Goal: Task Accomplishment & Management: Complete application form

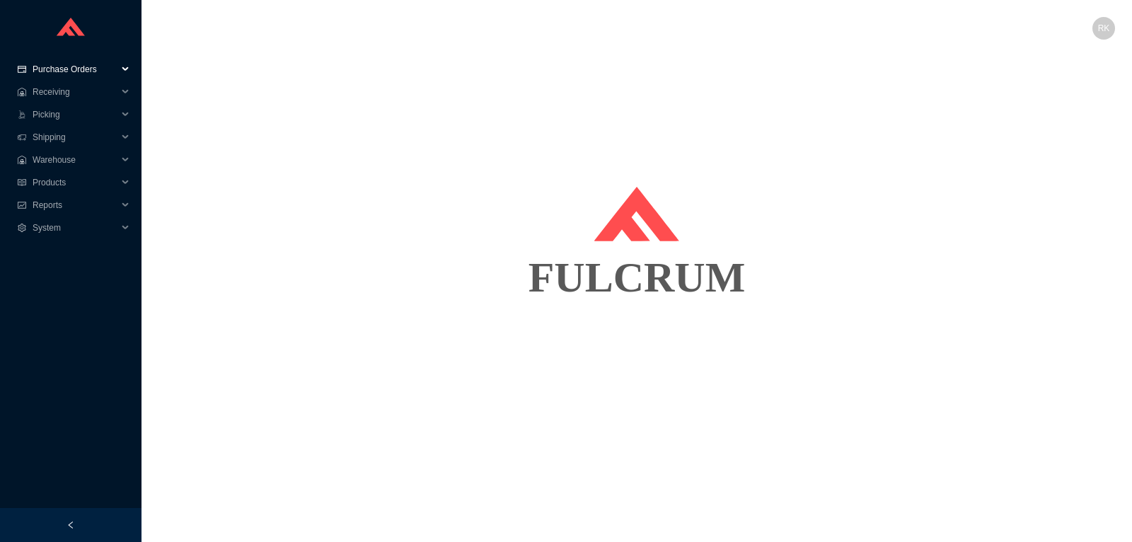
click at [55, 76] on span "Purchase Orders" at bounding box center [75, 69] width 85 height 23
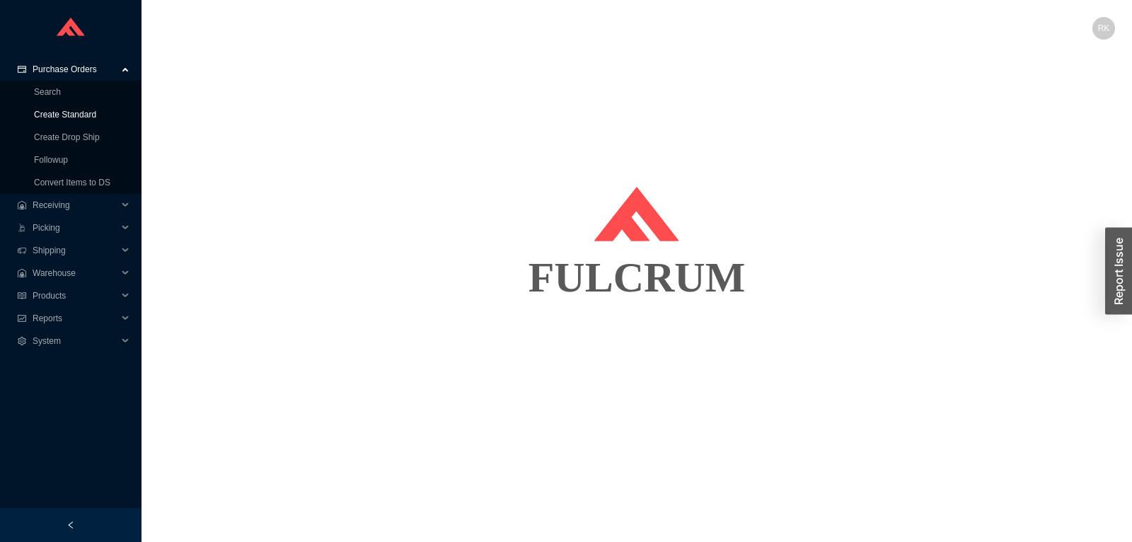
click at [65, 120] on link "Create Standard" at bounding box center [65, 115] width 62 height 10
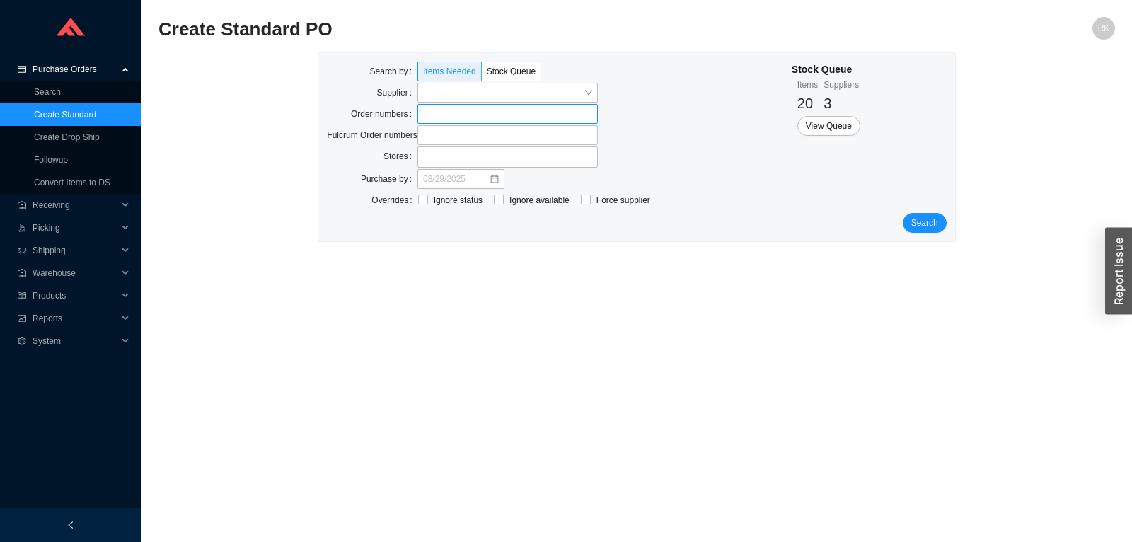
click at [459, 113] on label at bounding box center [507, 114] width 180 height 20
click at [430, 113] on input at bounding box center [425, 114] width 10 height 16
click at [922, 226] on span "Search" at bounding box center [924, 224] width 27 height 14
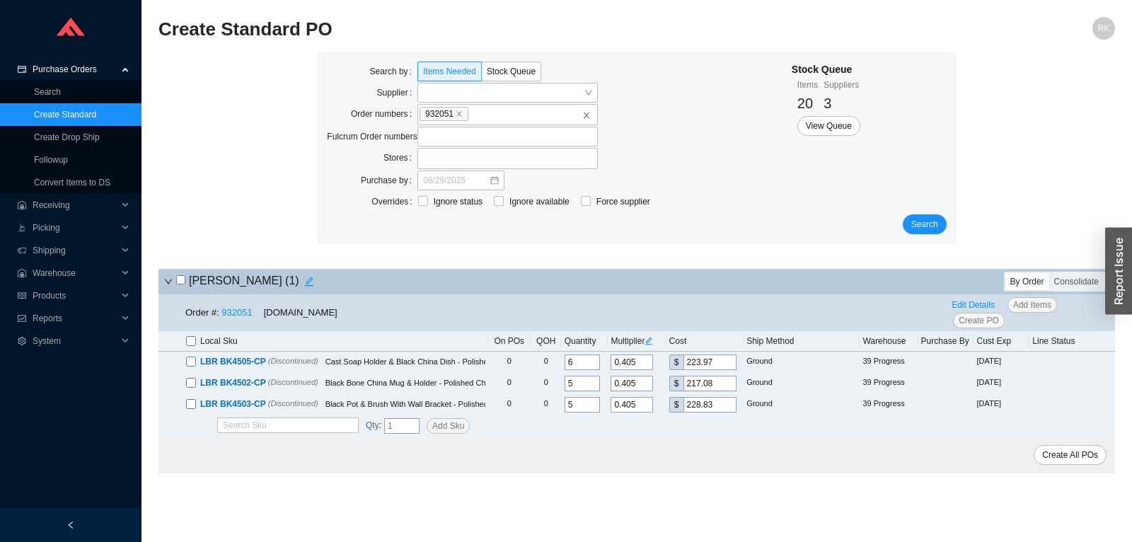
click at [182, 284] on input "checkbox" at bounding box center [180, 279] width 9 height 9
checkbox input "true"
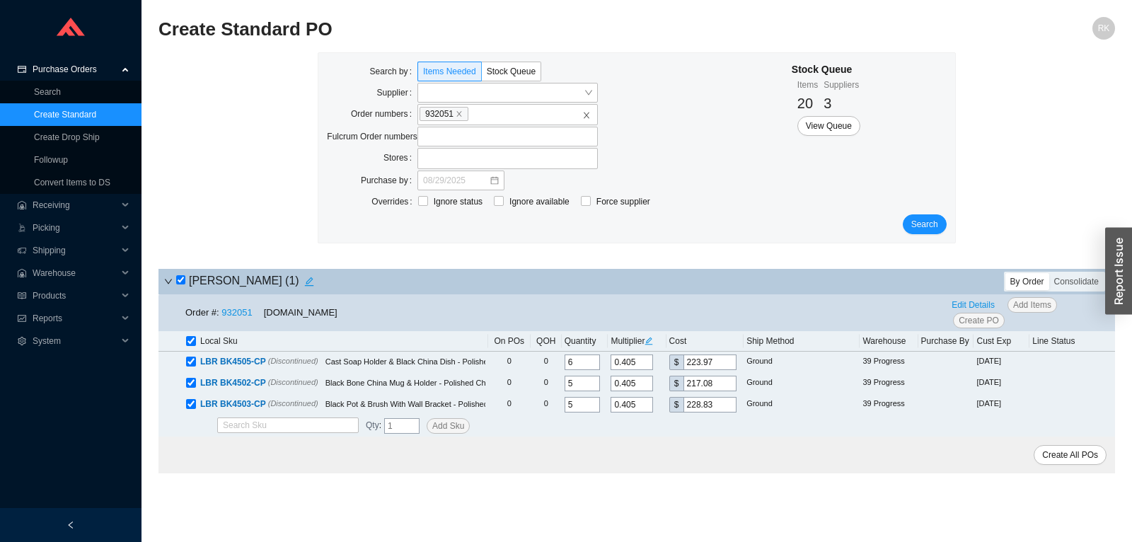
checkbox input "true"
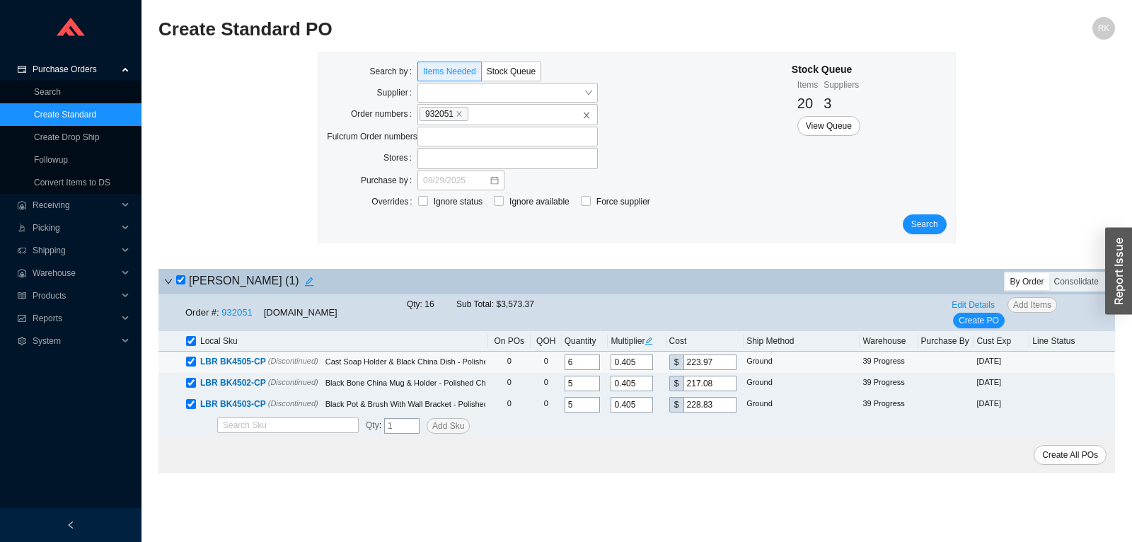
drag, startPoint x: 723, startPoint y: 365, endPoint x: 601, endPoint y: 368, distance: 121.7
click at [684, 368] on input "223.97" at bounding box center [710, 363] width 53 height 16
type input "0.009"
type input "5"
type input "0.0904"
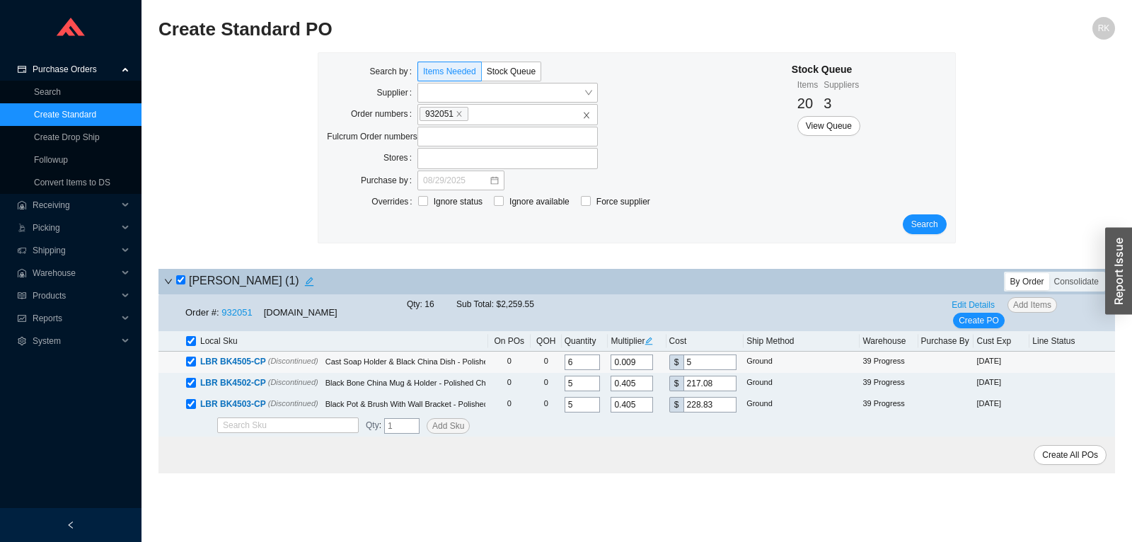
type input "50"
type input "0.915"
type input "506."
type input "0.9154"
type input "506.2"
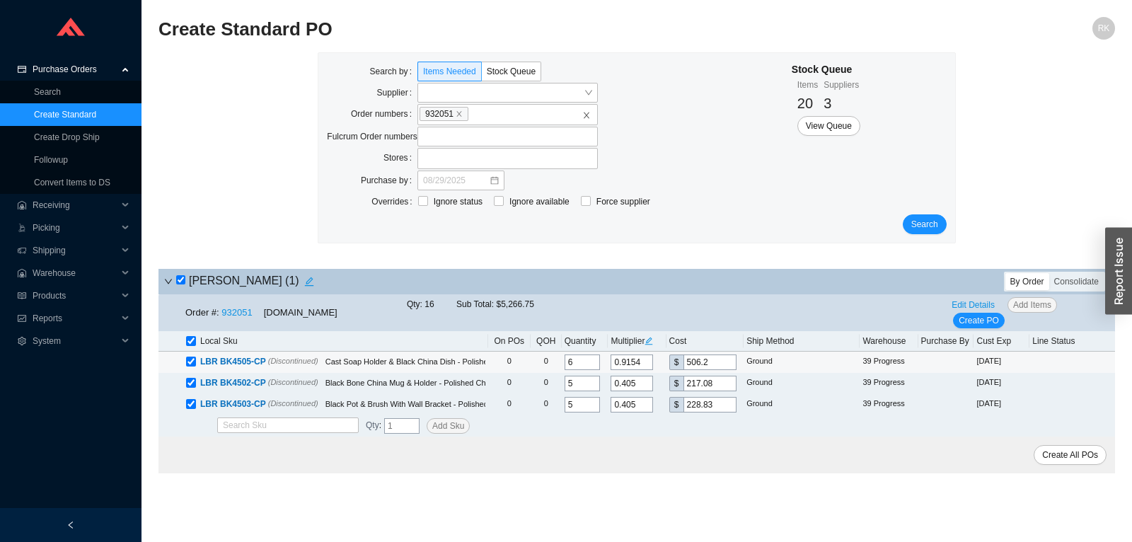
type input "0.9155"
type input "506.25"
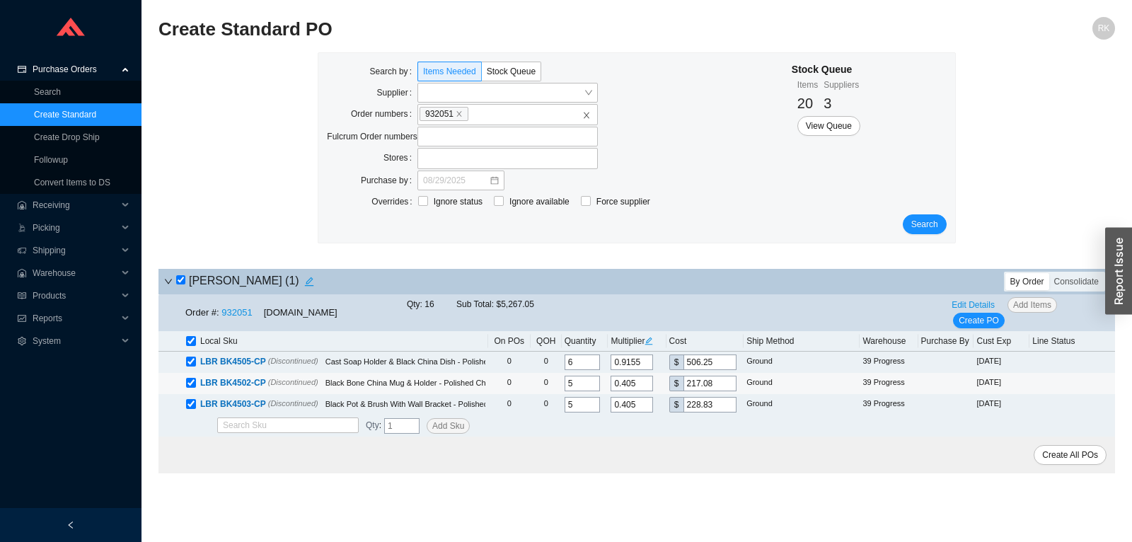
click at [684, 381] on input "217.08" at bounding box center [710, 384] width 53 height 16
type input "0.0075"
type input "4"
type input "0.0821"
type input "44"
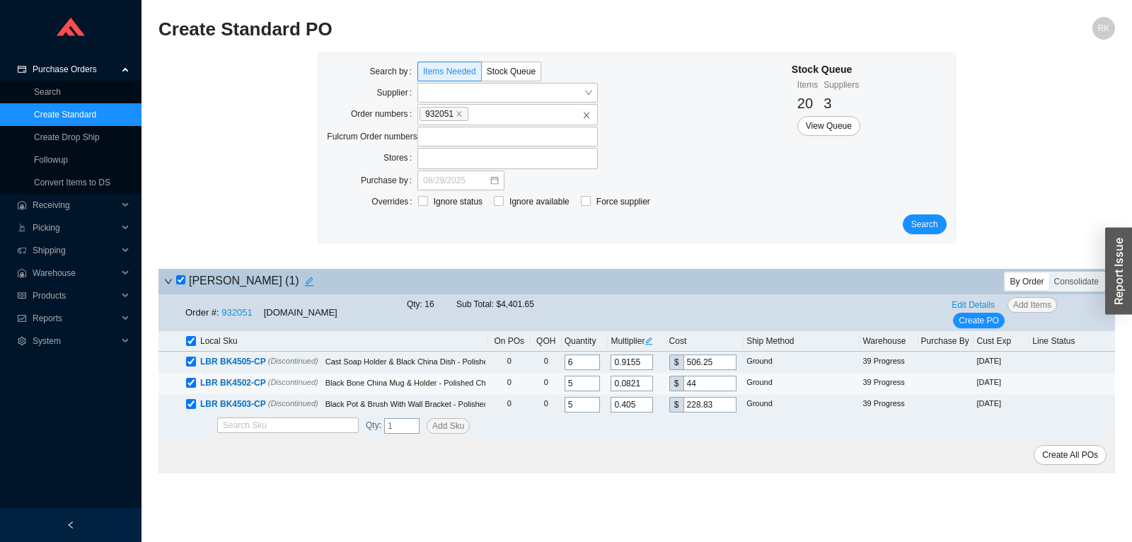
type input "0.8265"
type input "443."
type input "0.8278"
type input "443.7"
type input "0.8279"
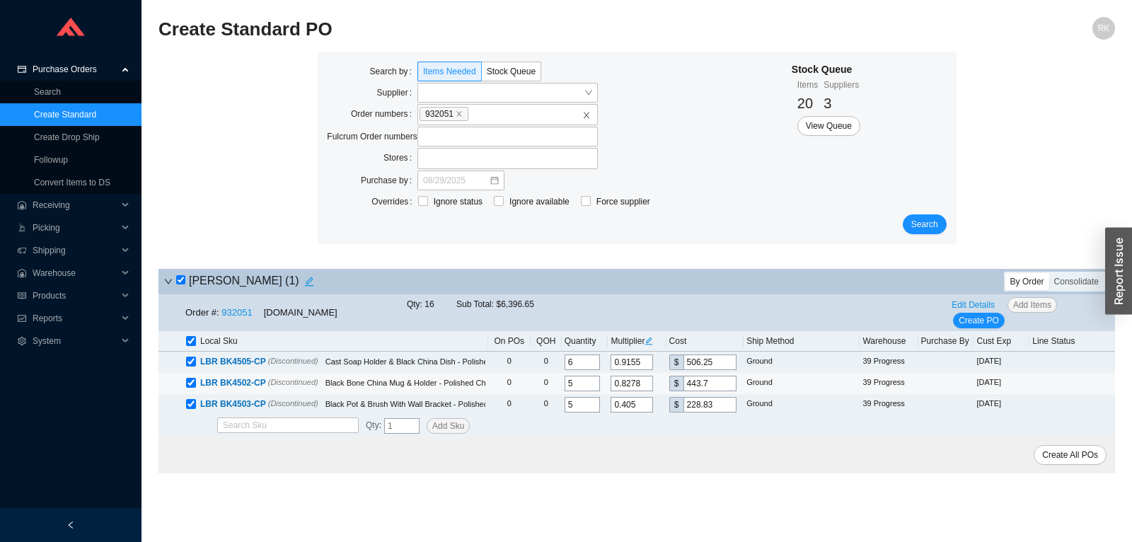
type input "443.74"
click at [710, 381] on input "443.74" at bounding box center [710, 384] width 53 height 16
drag, startPoint x: 703, startPoint y: 381, endPoint x: 722, endPoint y: 382, distance: 19.1
click at [722, 382] on input "443.74" at bounding box center [710, 384] width 53 height 16
type input "0.8272"
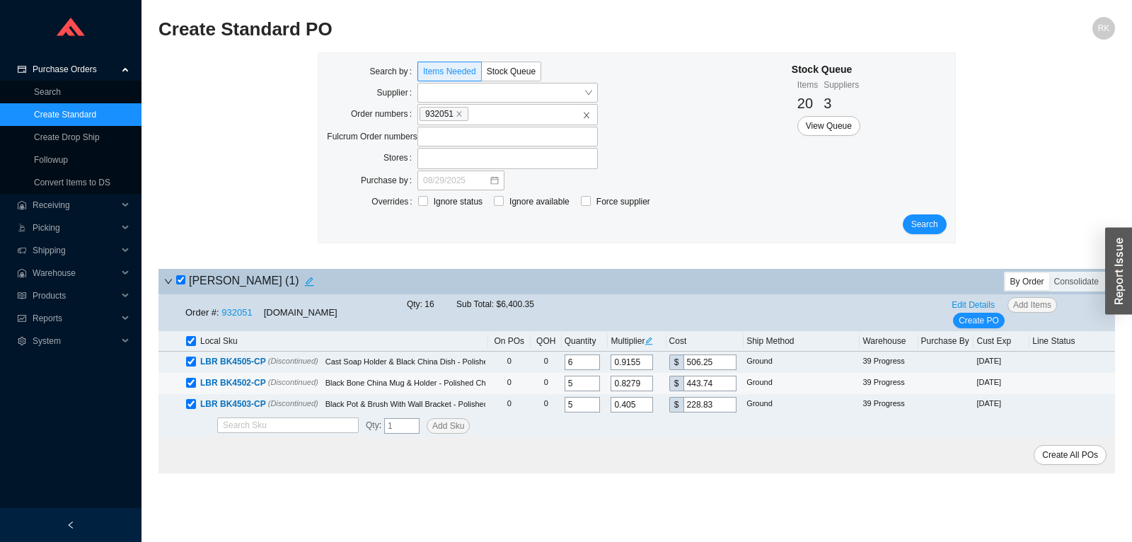
type input "443.4"
type input "0.8274"
type input "443.47"
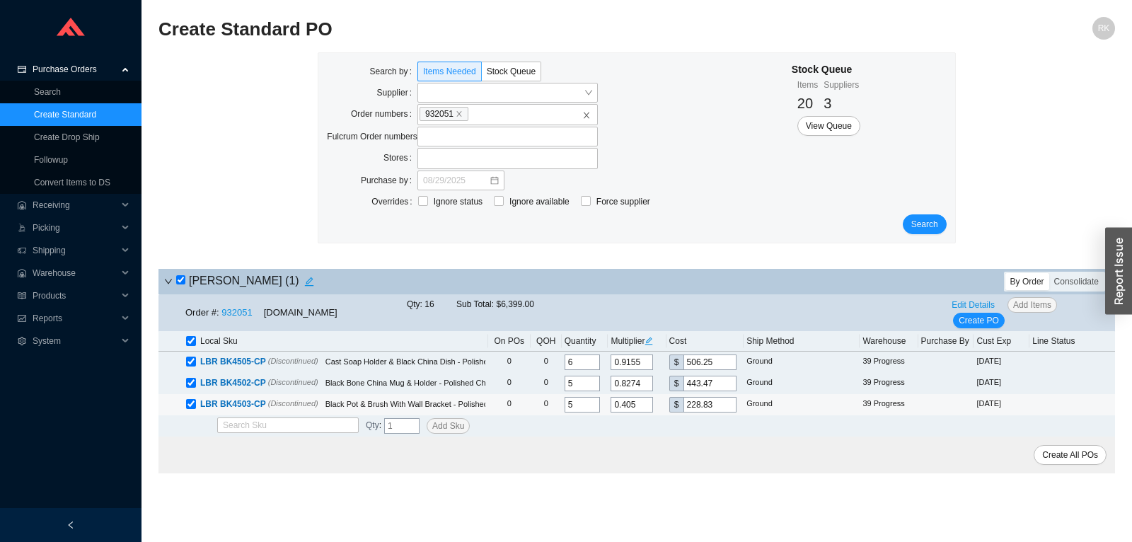
drag, startPoint x: 722, startPoint y: 407, endPoint x: 627, endPoint y: 412, distance: 95.7
click at [684, 412] on input "228.83" at bounding box center [710, 405] width 53 height 16
type input "0.0071"
type input "4"
type input "0.0708"
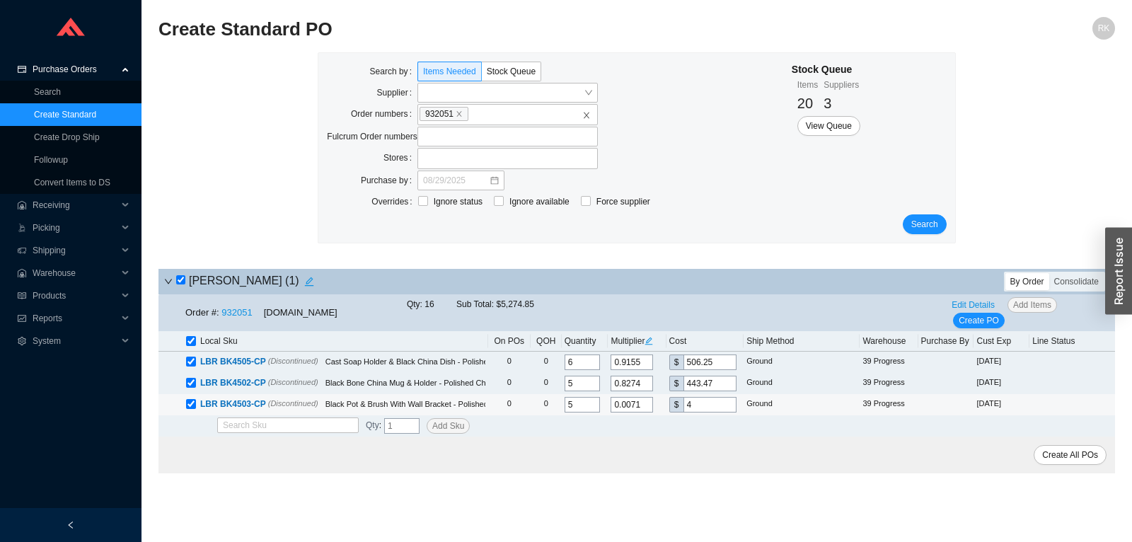
type input "40"
type input "0.7115"
type input "402."
type input "0.7131"
type input "402.9"
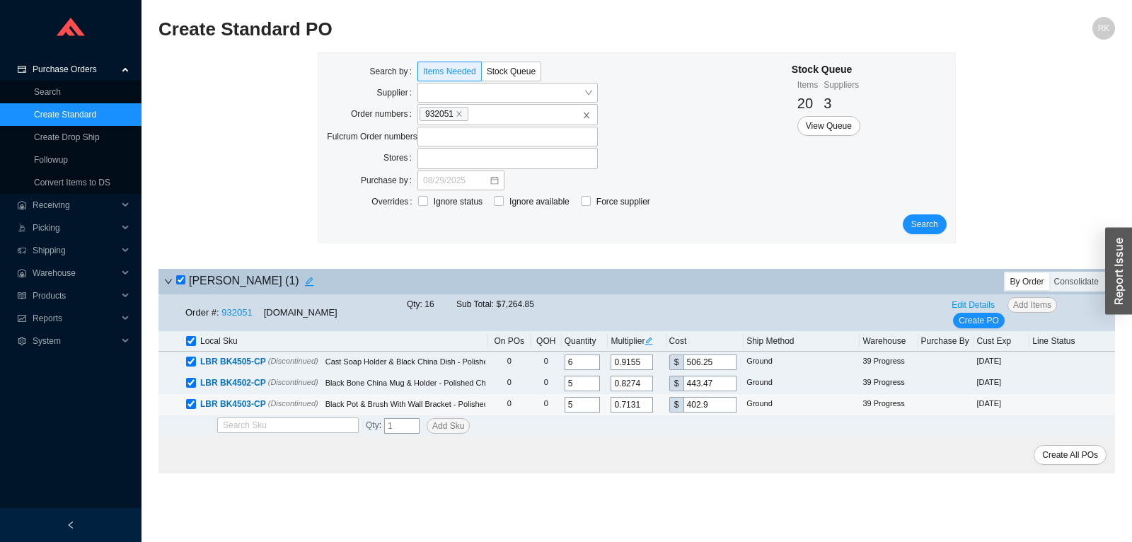
type input "0.7132"
type input "402.97"
click at [966, 304] on span "Edit Details" at bounding box center [973, 305] width 43 height 14
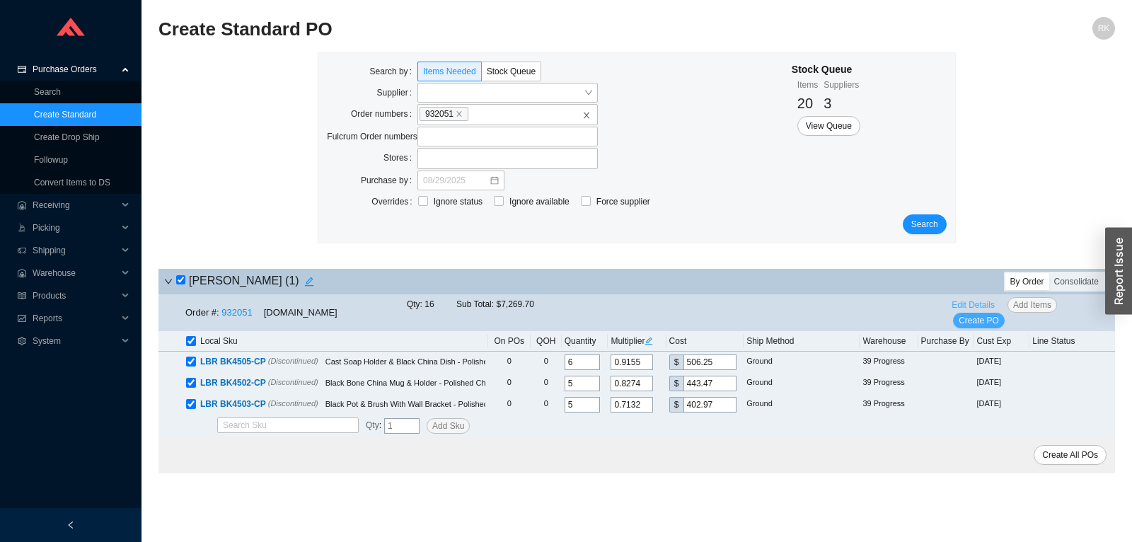
select select "1"
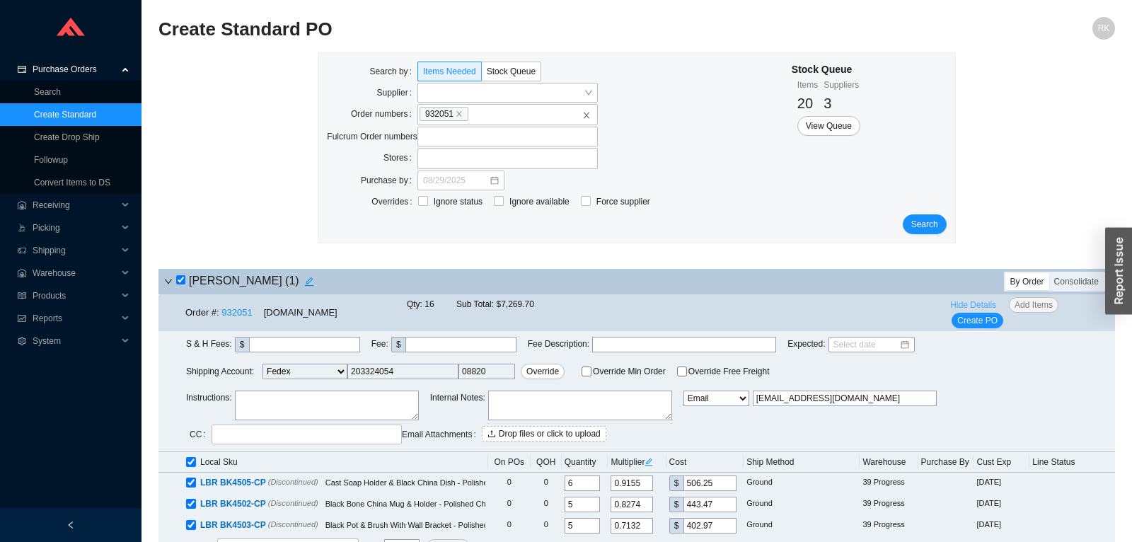
scroll to position [50, 0]
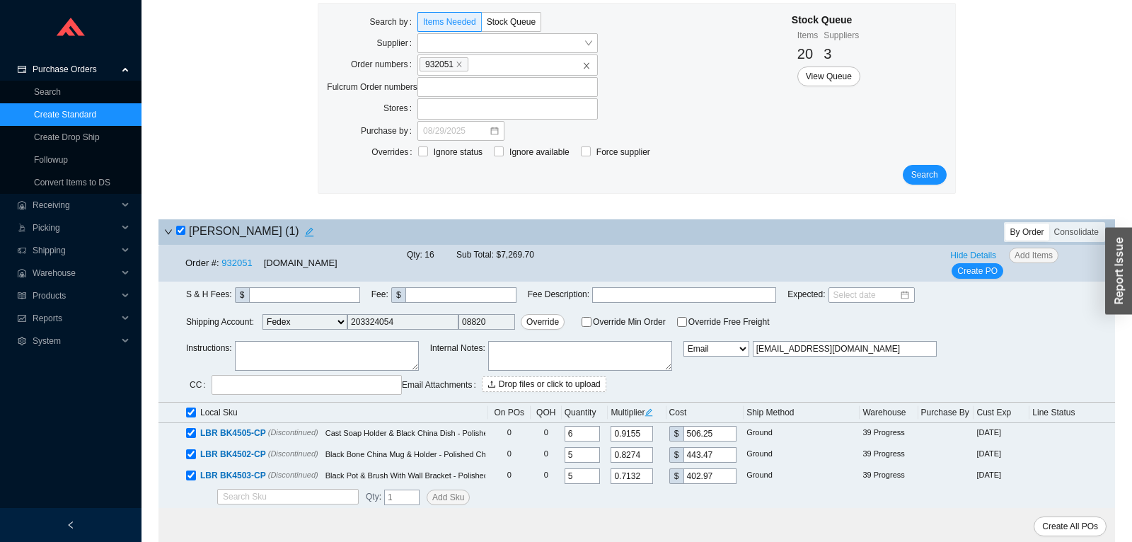
drag, startPoint x: 895, startPoint y: 351, endPoint x: 652, endPoint y: 354, distance: 242.7
click at [753, 355] on input "[EMAIL_ADDRESS][DOMAIN_NAME]" at bounding box center [845, 349] width 184 height 16
click at [684, 341] on select "Email Email Buyer EDI Do Not Send" at bounding box center [717, 349] width 66 height 16
select select "5"
click option "Email Buyer" at bounding box center [0, 0] width 0 height 0
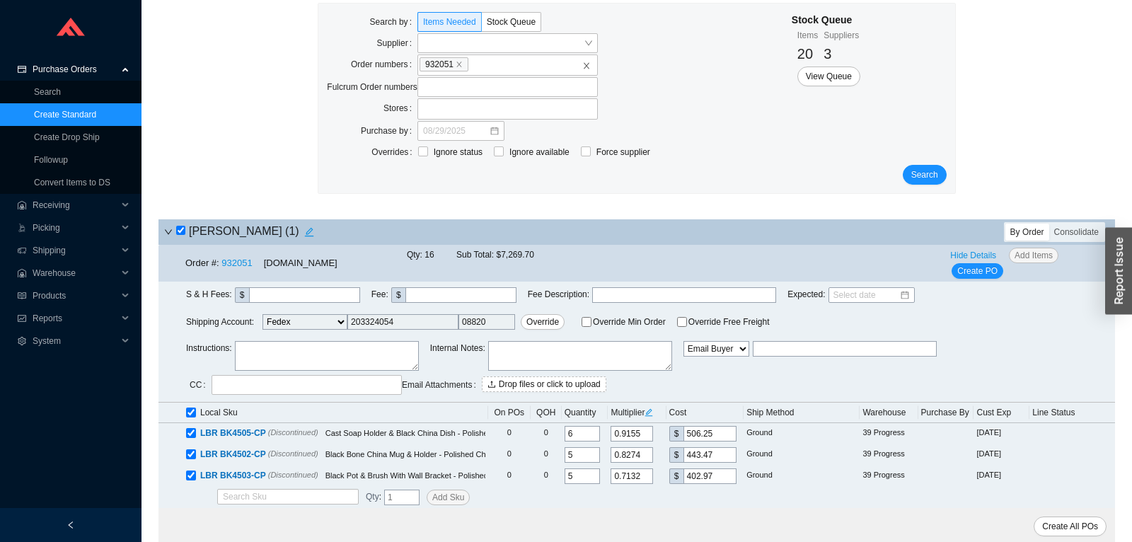
type input "[EMAIL_ADDRESS][DOMAIN_NAME]"
click at [972, 278] on span "Create PO" at bounding box center [977, 271] width 40 height 14
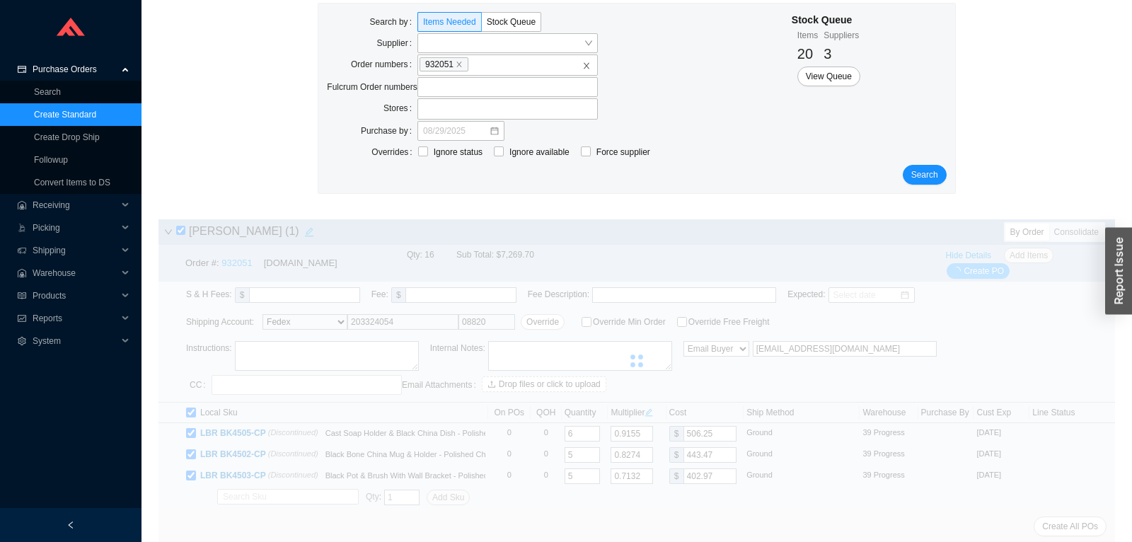
scroll to position [0, 0]
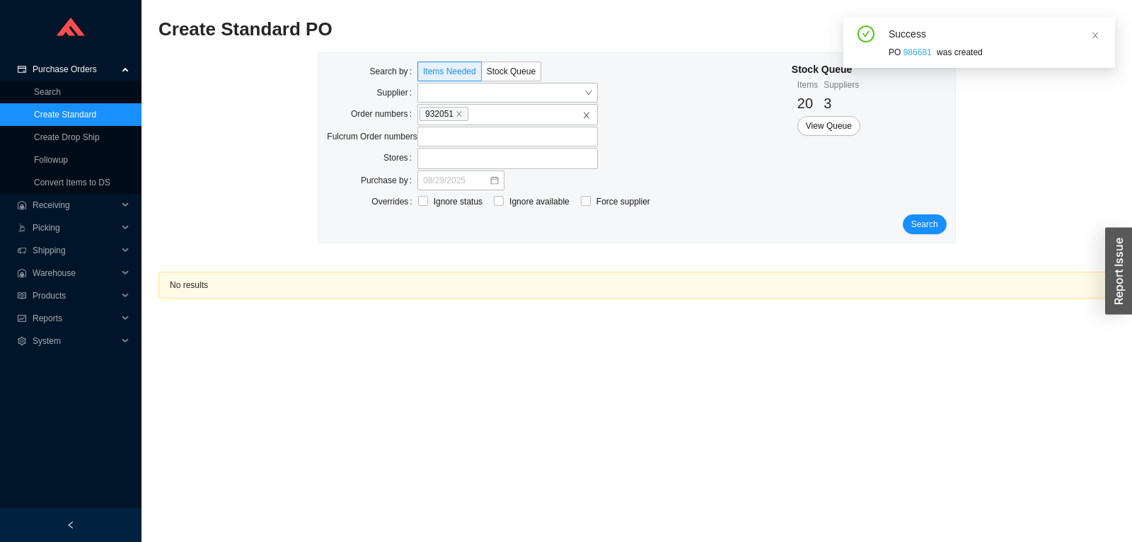
click at [915, 49] on link "986681" at bounding box center [918, 52] width 28 height 10
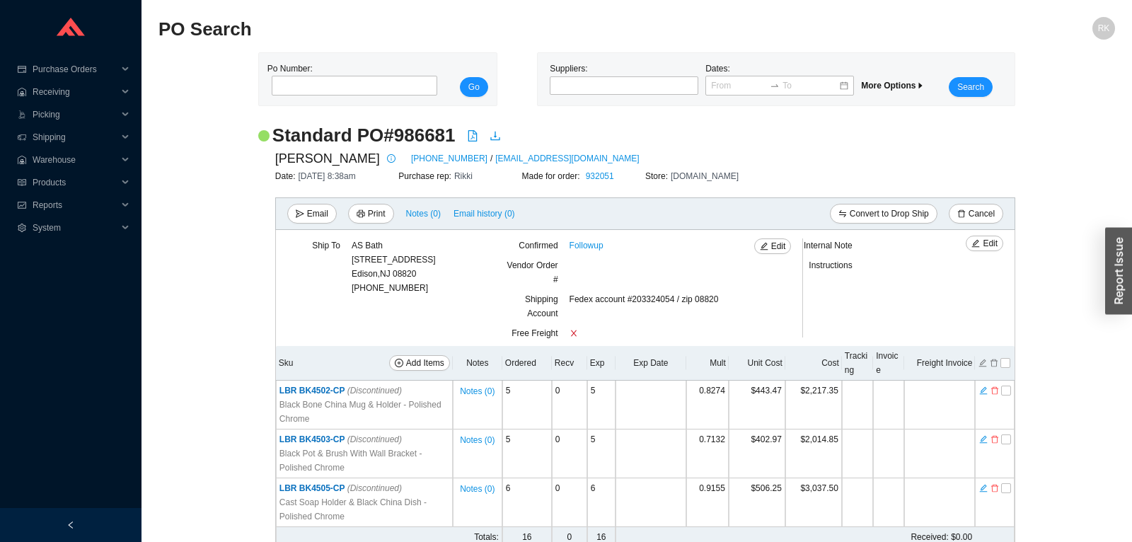
click at [505, 134] on div "Standard PO # 986681" at bounding box center [636, 135] width 757 height 25
click at [496, 134] on icon "download" at bounding box center [495, 135] width 11 height 11
